Goal: Information Seeking & Learning: Find specific fact

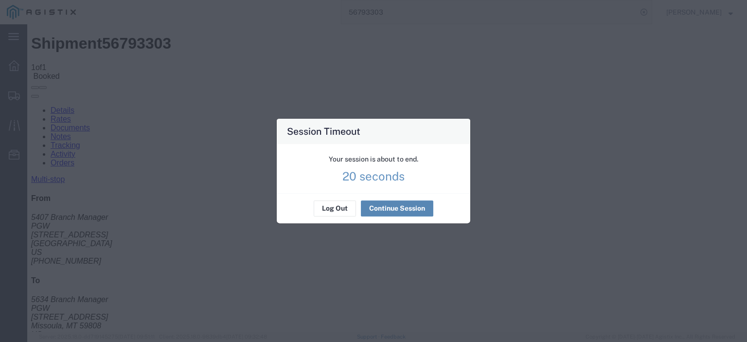
click at [372, 203] on button "Continue Session" at bounding box center [397, 209] width 72 height 16
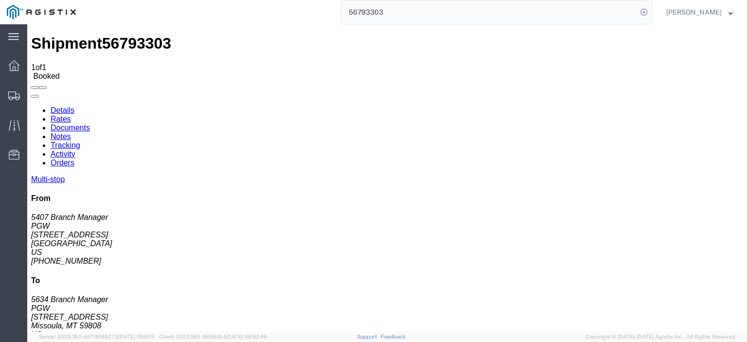
click at [284, 0] on html "main_menu Created with Sketch. Collapse Menu Dashboard Shipments Traffic Resour…" at bounding box center [373, 171] width 747 height 342
paste input "5382"
type input "56795382"
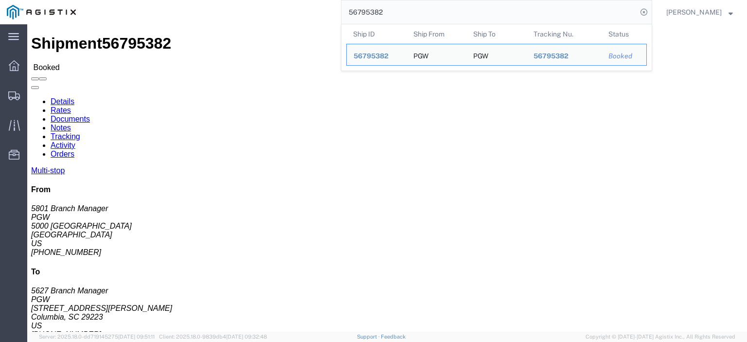
drag, startPoint x: 76, startPoint y: 117, endPoint x: 5, endPoint y: 115, distance: 71.5
click div "Ship From PGW (5801 Branch Manager) [STREET_ADDRESS] [PHONE_NUMBER] [EMAIL_ADDR…"
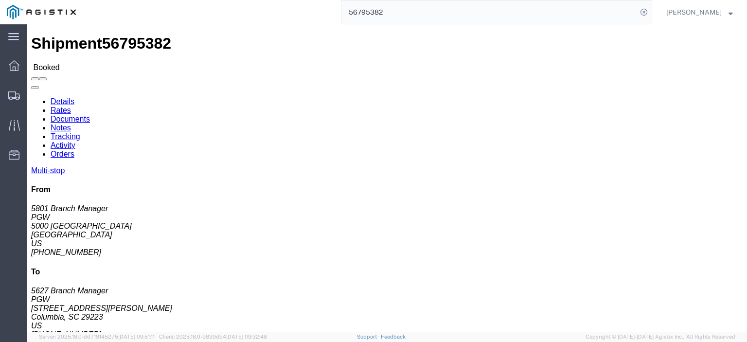
copy address "5000 [GEOGRAPHIC_DATA]"
drag, startPoint x: 210, startPoint y: 115, endPoint x: 140, endPoint y: 116, distance: 69.5
click address "PGW (5627 Branch Manager) [STREET_ADDRESS] [PHONE_NUMBER] [EMAIL_ADDRESS][DOMAI…"
copy address "[STREET_ADDRESS][PERSON_NAME]"
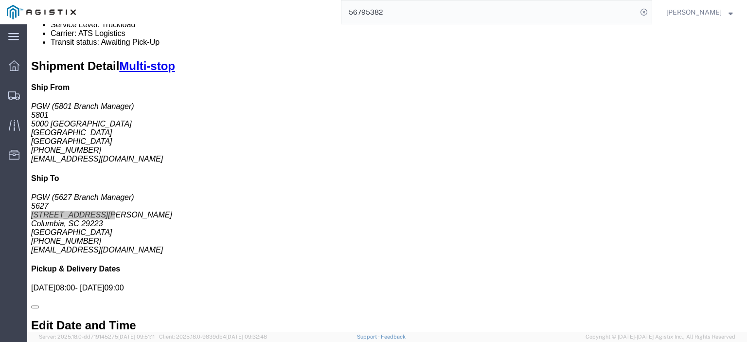
scroll to position [204, 0]
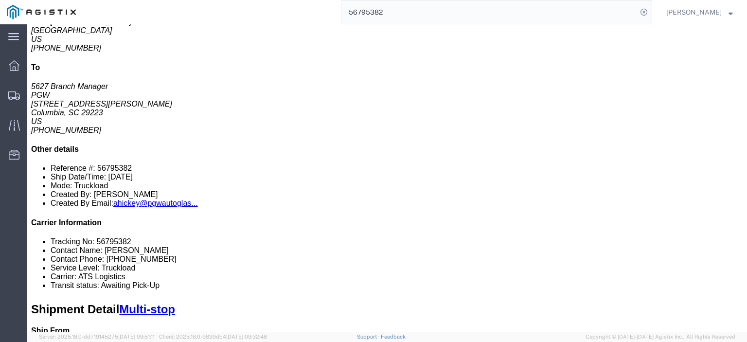
drag, startPoint x: 154, startPoint y: 82, endPoint x: 109, endPoint y: 82, distance: 45.2
click td "PGW [STREET_ADDRESS]"
copy div "[STREET_ADDRESS]"
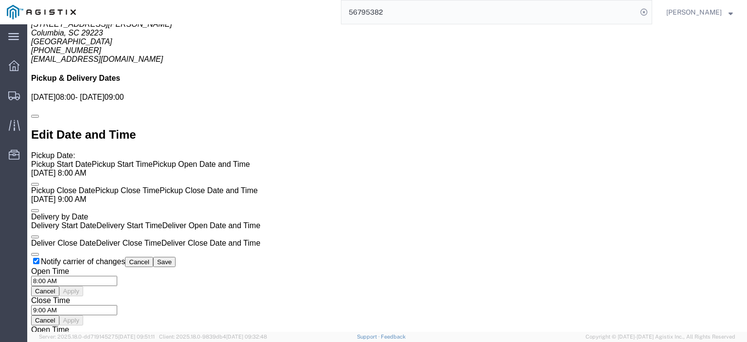
scroll to position [584, 0]
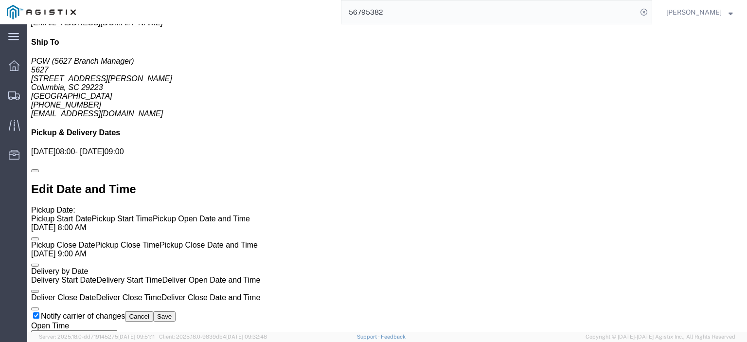
click link "Rates"
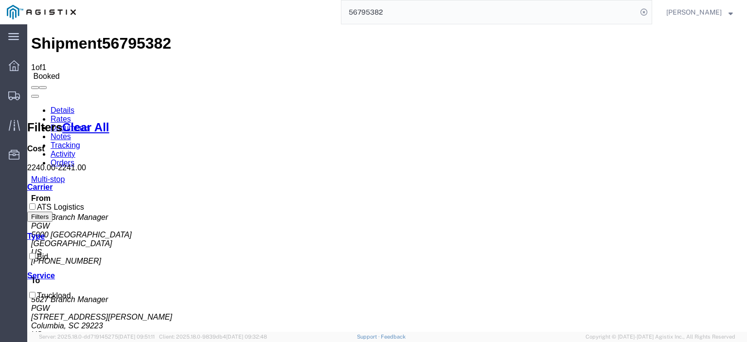
click at [71, 132] on link "Notes" at bounding box center [61, 136] width 20 height 8
